Goal: Go to known website: Go to known website

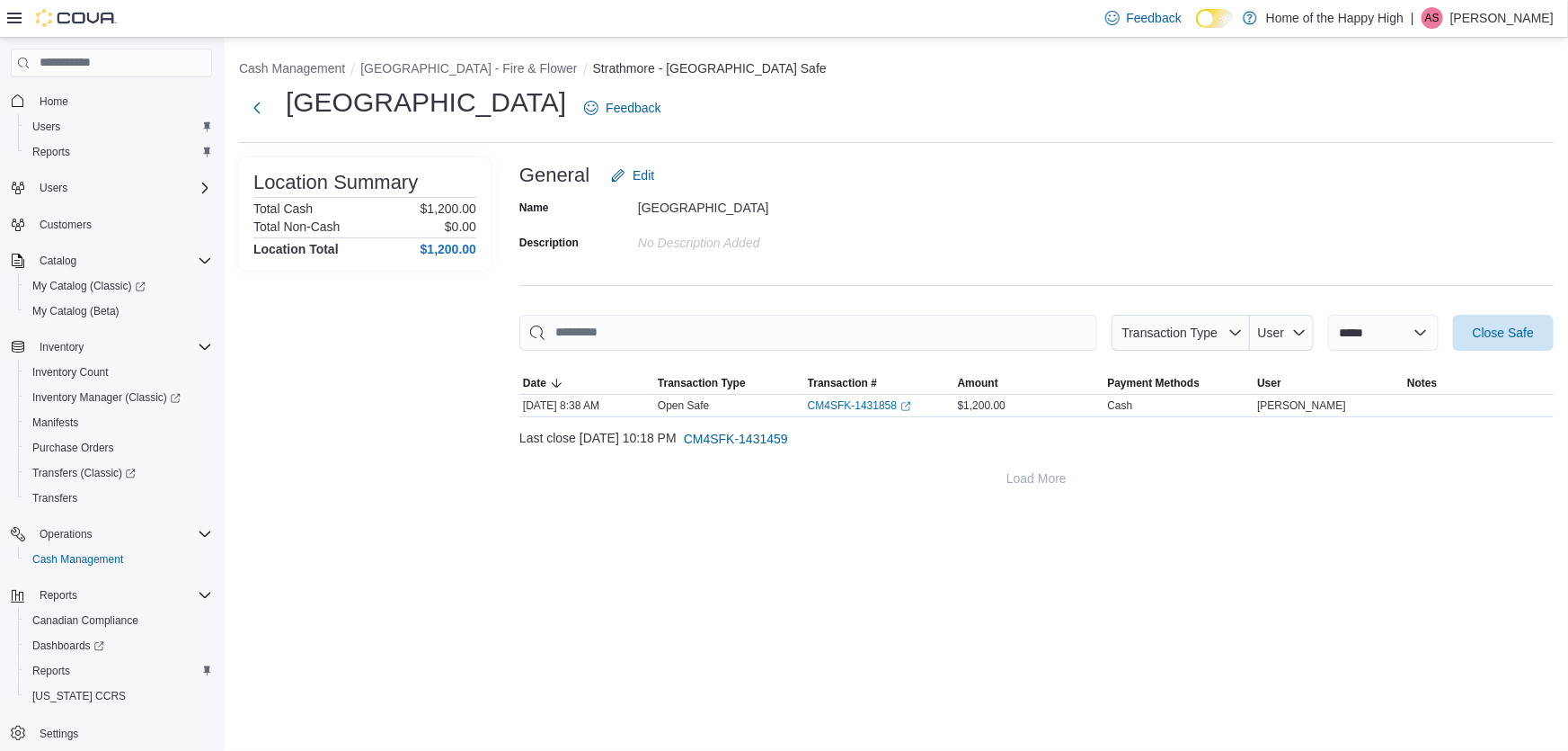
scroll to position [41, 0]
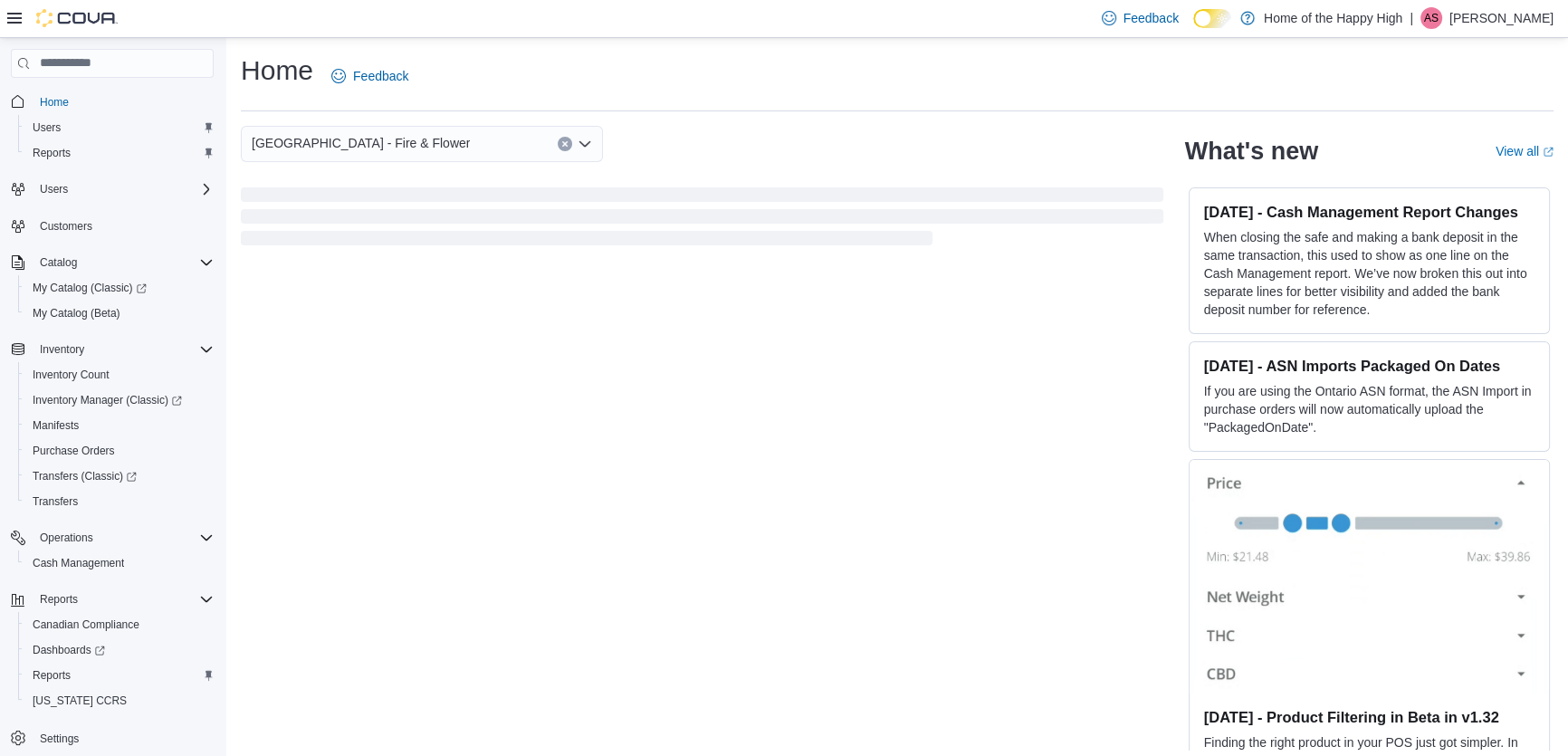
click at [1513, 19] on p "Aidan Szarka" at bounding box center [1501, 18] width 104 height 21
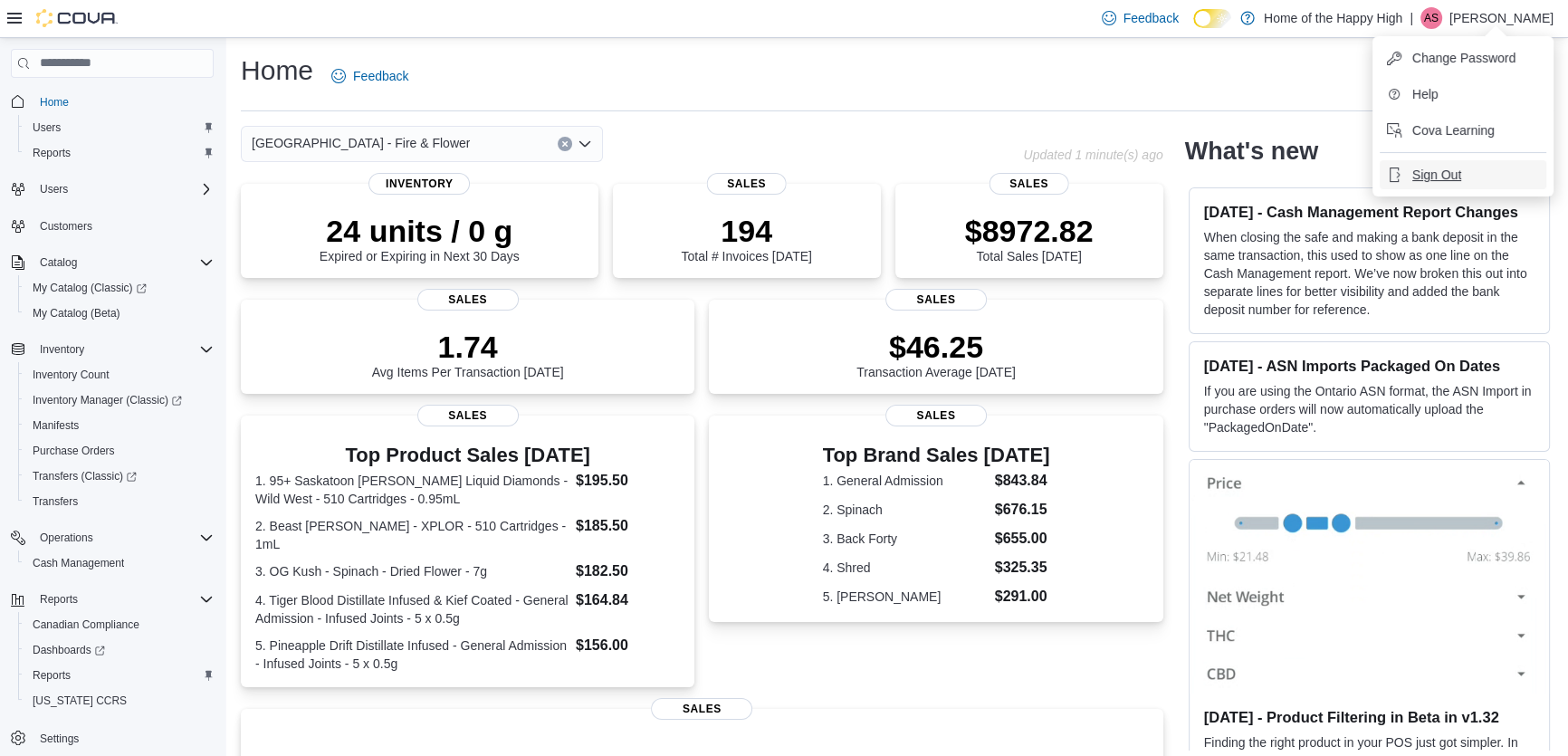
click at [1433, 173] on span "Sign Out" at bounding box center [1436, 175] width 49 height 19
